Goal: Transaction & Acquisition: Purchase product/service

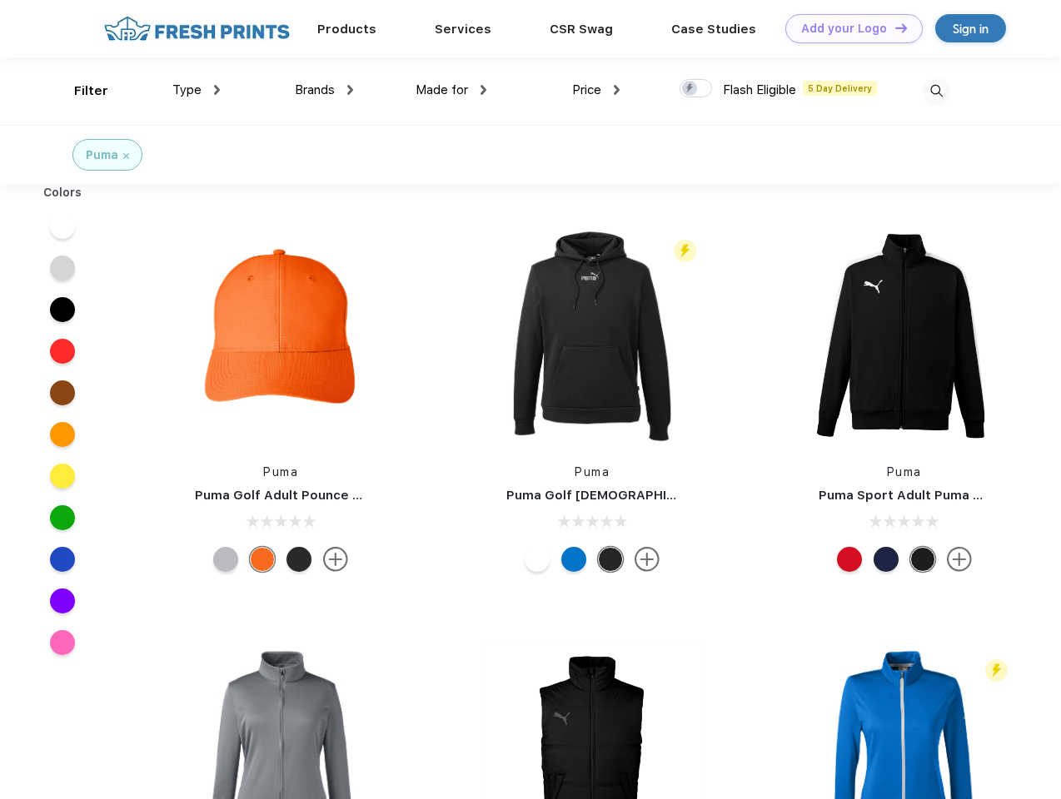
click at [848, 28] on link "Add your Logo Design Tool" at bounding box center [853, 28] width 137 height 29
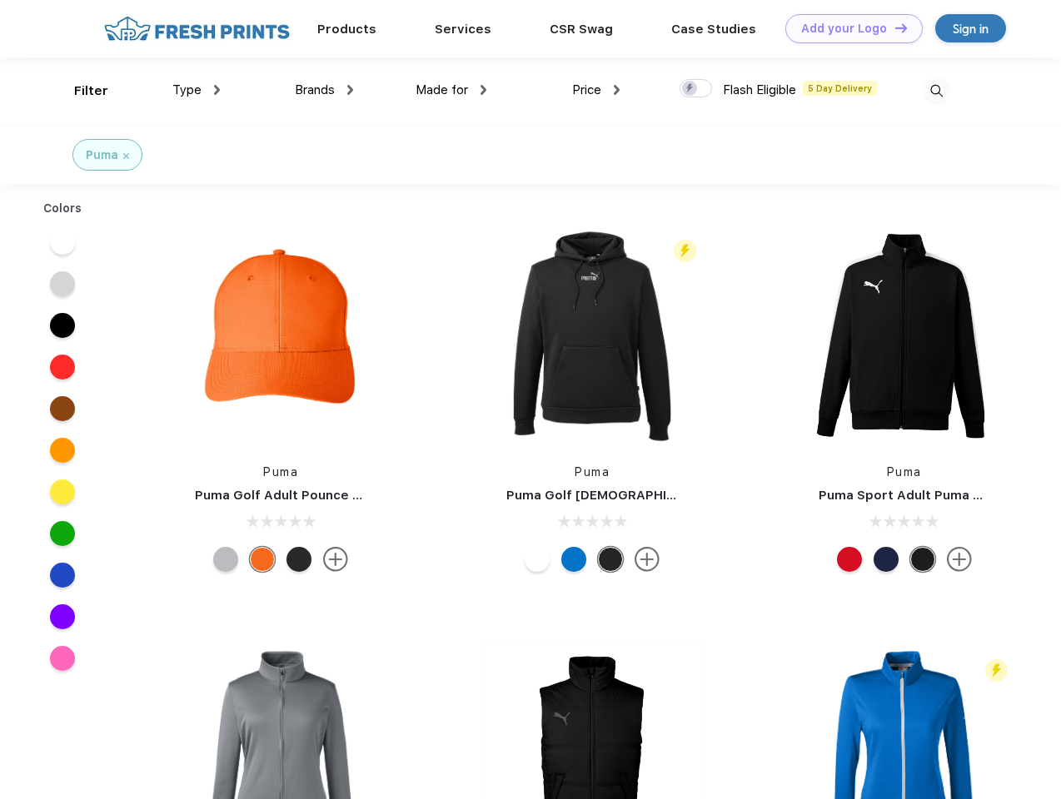
click at [0, 0] on div "Design Tool" at bounding box center [0, 0] width 0 height 0
click at [894, 27] on link "Add your Logo Design Tool" at bounding box center [853, 28] width 137 height 29
click at [80, 91] on div "Filter" at bounding box center [91, 91] width 34 height 19
click at [197, 90] on span "Type" at bounding box center [186, 89] width 29 height 15
click at [324, 90] on span "Brands" at bounding box center [315, 89] width 40 height 15
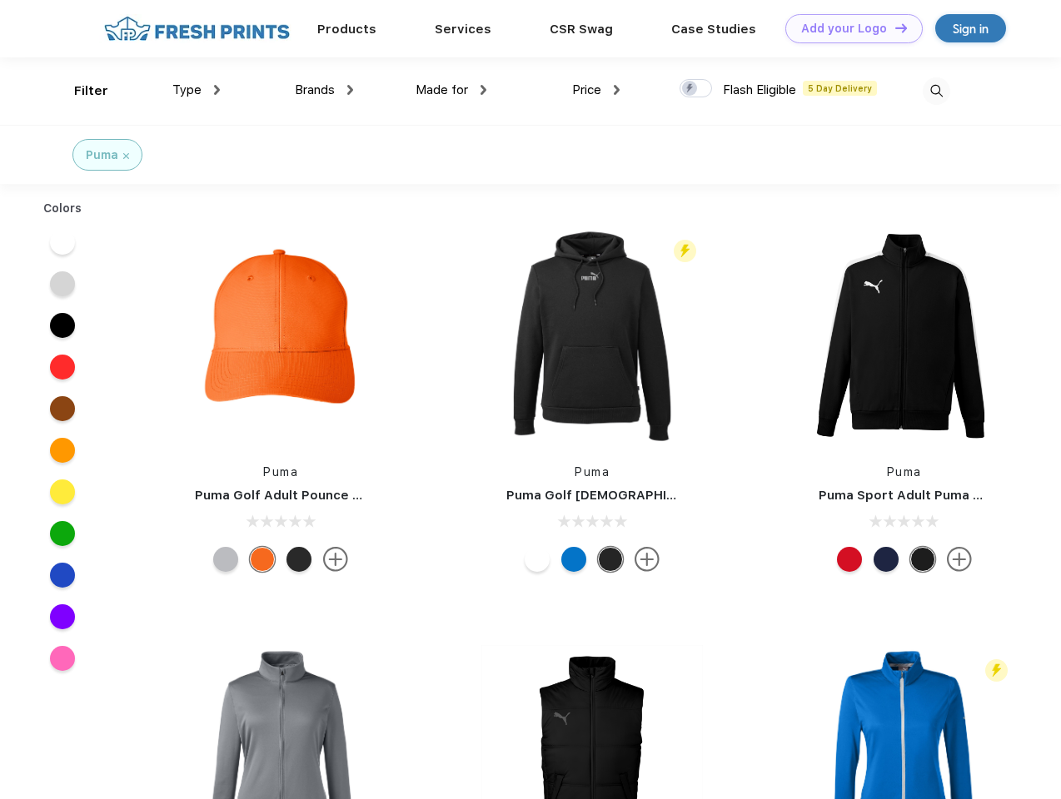
click at [451, 90] on span "Made for" at bounding box center [442, 89] width 52 height 15
click at [596, 90] on span "Price" at bounding box center [586, 89] width 29 height 15
click at [696, 89] on div at bounding box center [696, 88] width 32 height 18
click at [690, 89] on input "checkbox" at bounding box center [685, 83] width 11 height 11
click at [936, 91] on img at bounding box center [936, 90] width 27 height 27
